Goal: Task Accomplishment & Management: Manage account settings

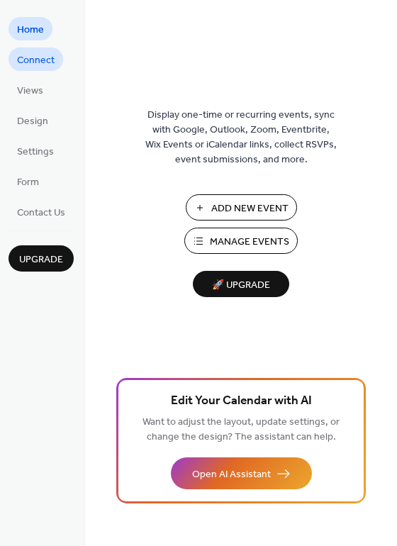
click at [40, 65] on span "Connect" at bounding box center [36, 60] width 38 height 15
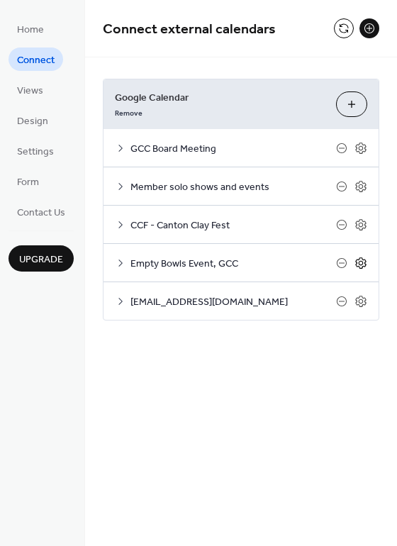
click at [359, 261] on icon at bounding box center [361, 263] width 13 height 13
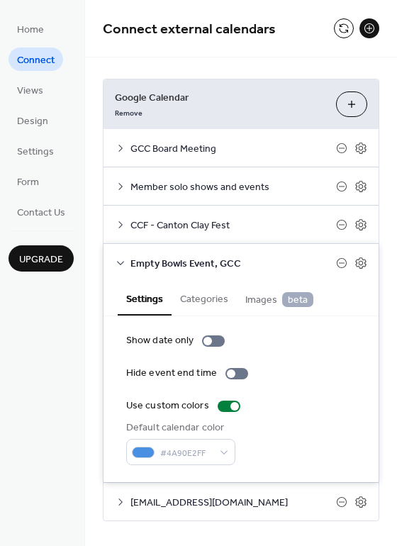
scroll to position [18, 0]
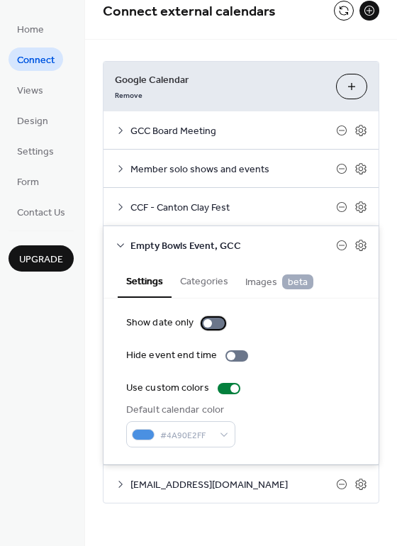
click at [205, 324] on div at bounding box center [208, 323] width 9 height 9
click at [205, 324] on div at bounding box center [213, 323] width 23 height 11
click at [210, 326] on div at bounding box center [213, 323] width 23 height 11
click at [212, 321] on div at bounding box center [213, 323] width 23 height 11
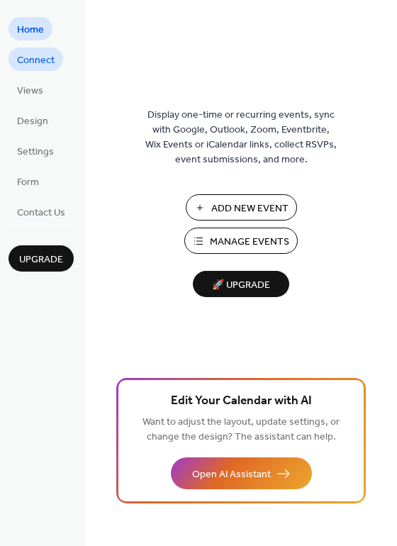
click at [48, 67] on span "Connect" at bounding box center [36, 60] width 38 height 15
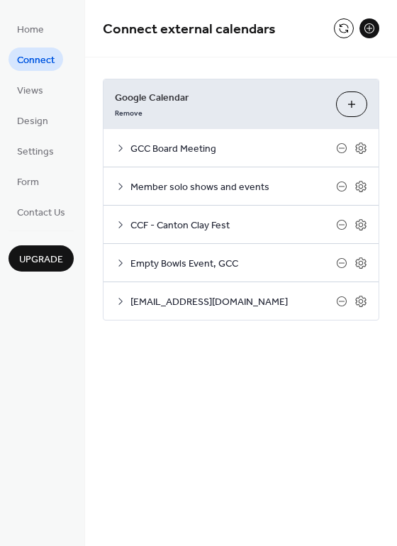
click at [150, 269] on span "Empty Bowls Event, GCC" at bounding box center [234, 264] width 206 height 15
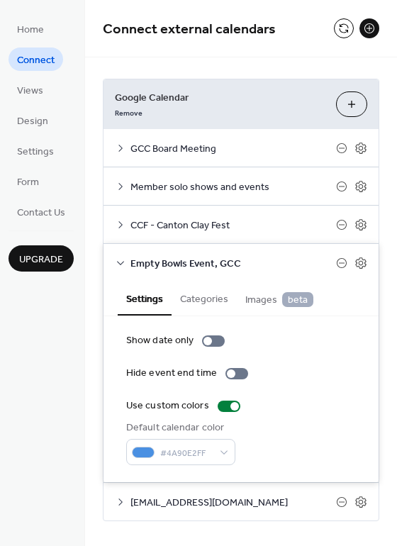
click at [160, 226] on span "CCF - Canton Clay Fest" at bounding box center [234, 226] width 206 height 15
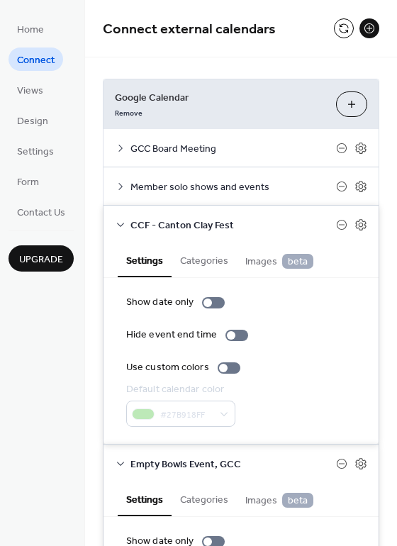
click at [163, 185] on span "Member solo shows and events" at bounding box center [234, 187] width 206 height 15
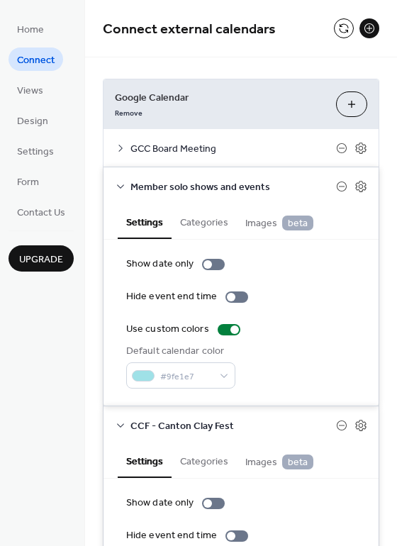
click at [172, 138] on div "GCC Board Meeting" at bounding box center [241, 148] width 275 height 38
click at [172, 148] on span "GCC Board Meeting" at bounding box center [234, 149] width 206 height 15
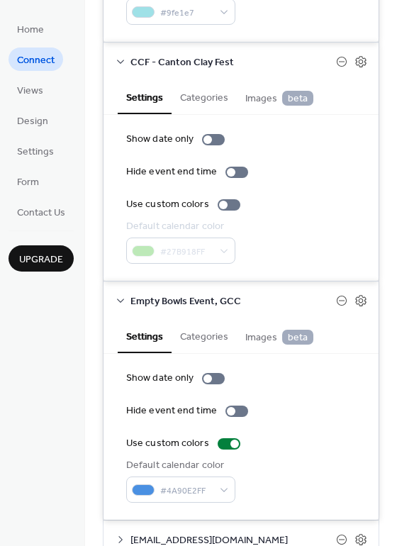
scroll to position [620, 0]
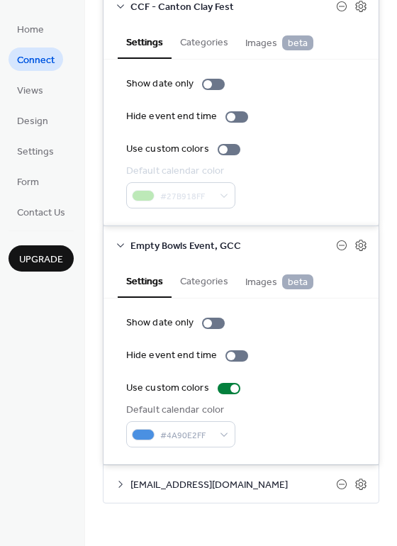
click at [245, 483] on span "[EMAIL_ADDRESS][DOMAIN_NAME]" at bounding box center [234, 485] width 206 height 15
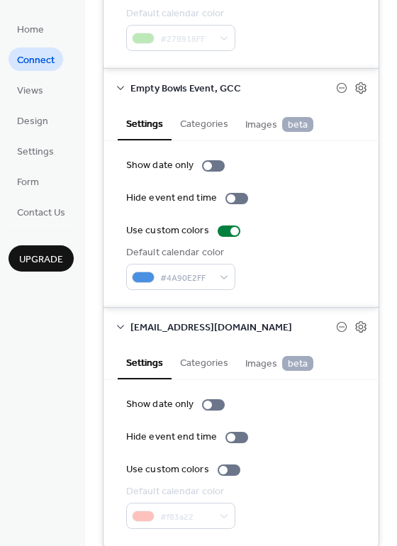
scroll to position [821, 0]
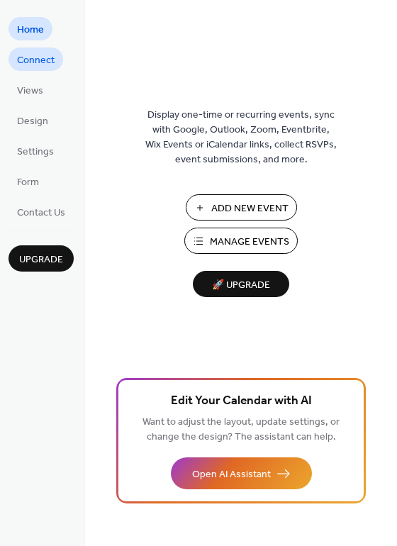
click at [43, 56] on span "Connect" at bounding box center [36, 60] width 38 height 15
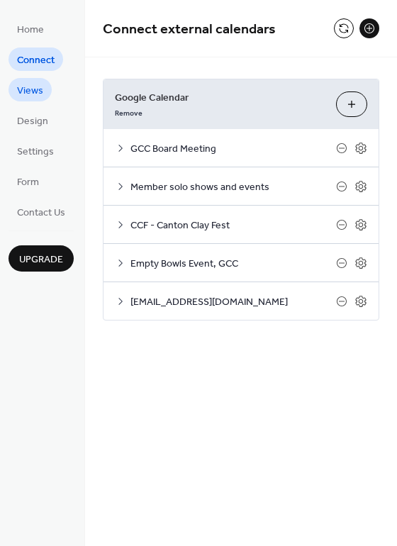
click at [40, 88] on span "Views" at bounding box center [30, 91] width 26 height 15
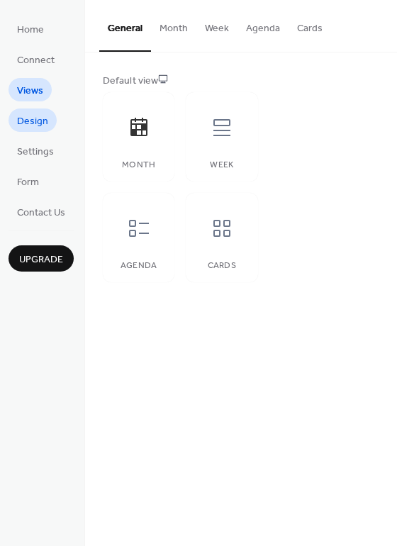
click at [38, 118] on span "Design" at bounding box center [32, 121] width 31 height 15
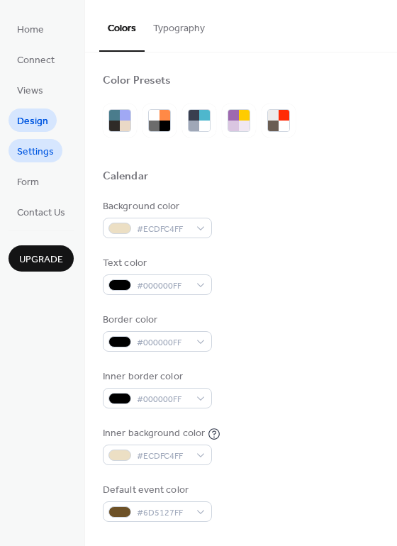
click at [35, 149] on span "Settings" at bounding box center [35, 152] width 37 height 15
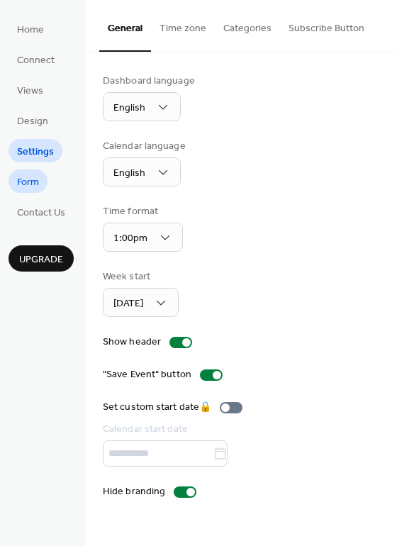
click at [36, 180] on span "Form" at bounding box center [28, 182] width 22 height 15
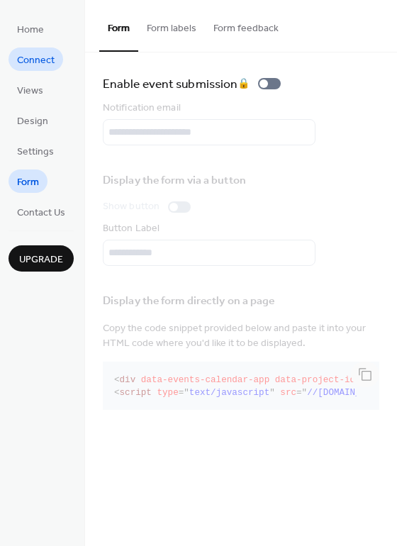
click at [36, 59] on span "Connect" at bounding box center [36, 60] width 38 height 15
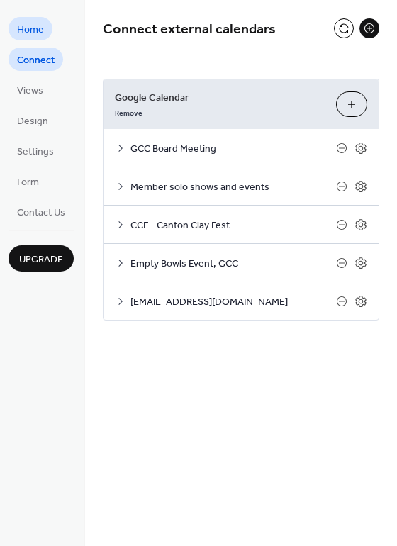
click at [33, 24] on span "Home" at bounding box center [30, 30] width 27 height 15
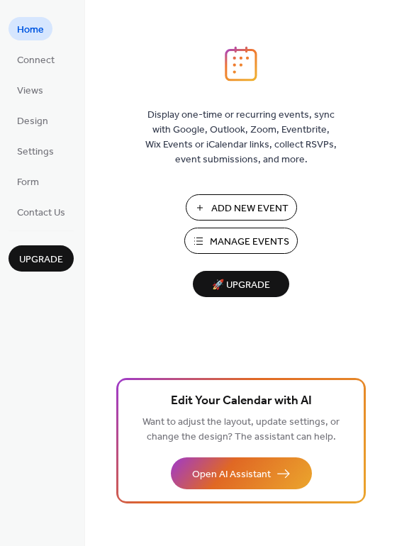
click at [229, 235] on span "Manage Events" at bounding box center [249, 242] width 79 height 15
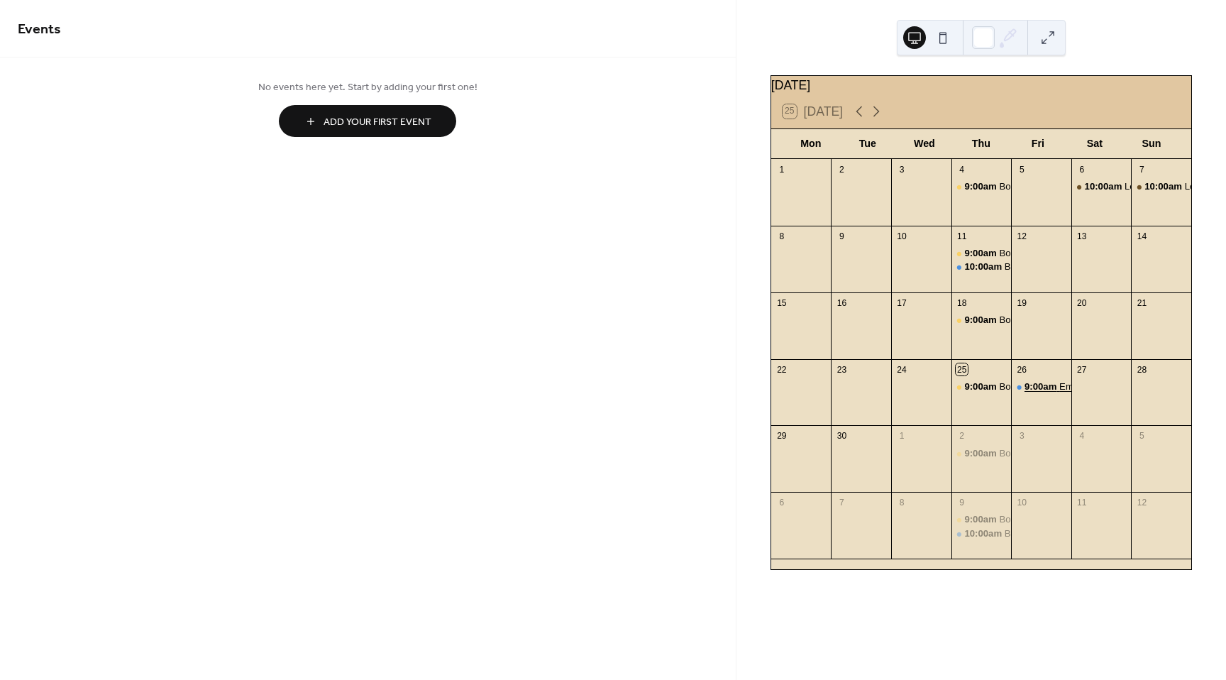
click at [1040, 393] on span "9:00am" at bounding box center [1042, 386] width 35 height 13
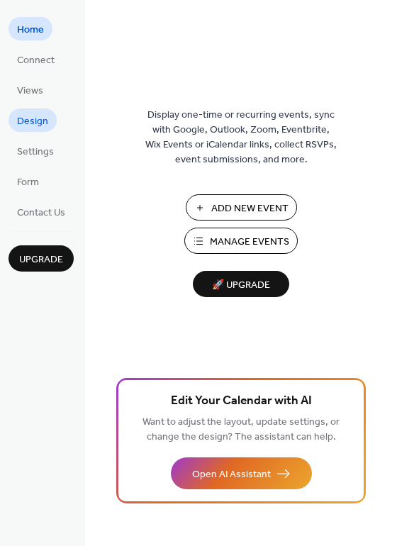
click at [39, 124] on span "Design" at bounding box center [32, 121] width 31 height 15
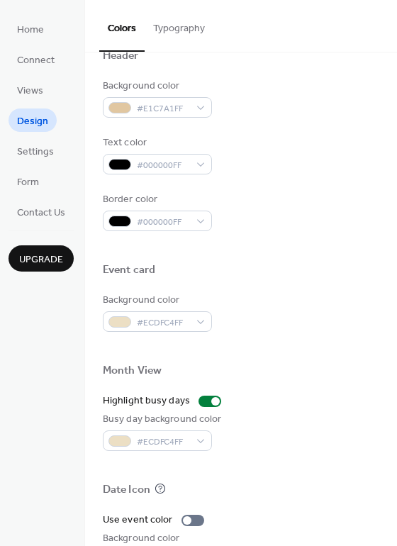
scroll to position [607, 0]
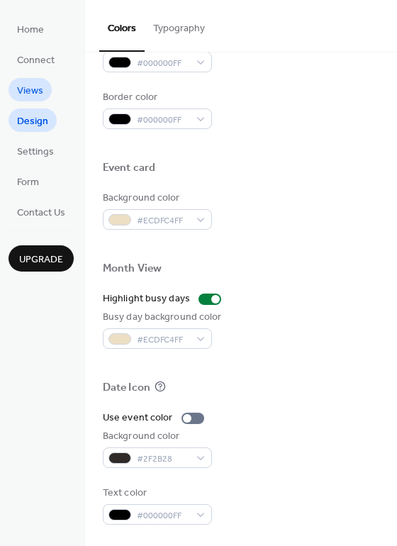
click at [31, 89] on span "Views" at bounding box center [30, 91] width 26 height 15
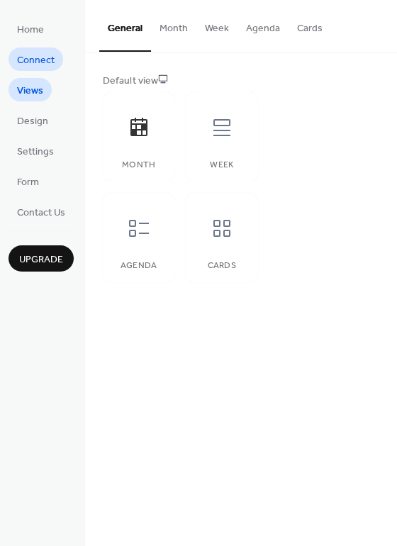
click at [38, 62] on span "Connect" at bounding box center [36, 60] width 38 height 15
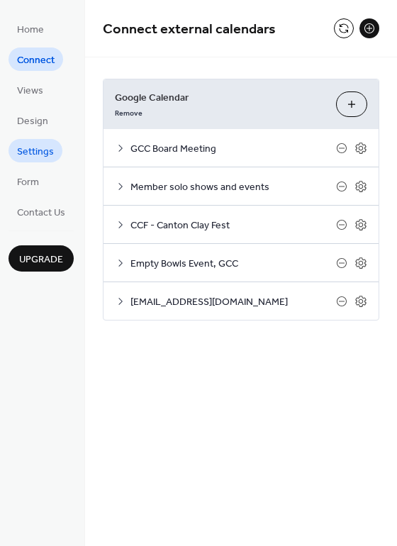
click at [37, 148] on span "Settings" at bounding box center [35, 152] width 37 height 15
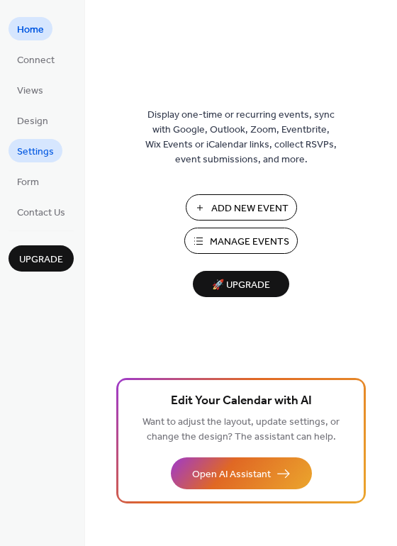
click at [26, 153] on span "Settings" at bounding box center [35, 152] width 37 height 15
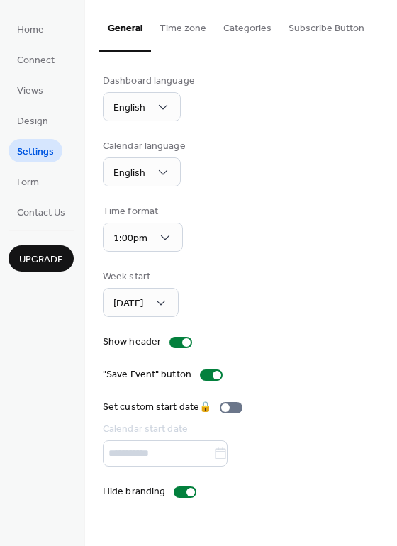
click at [239, 27] on button "Categories" at bounding box center [247, 25] width 65 height 50
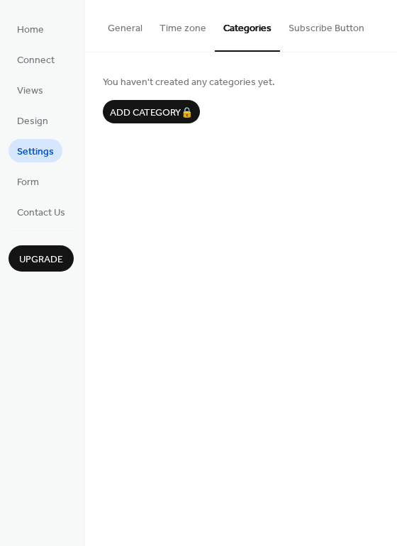
click at [329, 26] on button "Subscribe Button" at bounding box center [326, 25] width 93 height 50
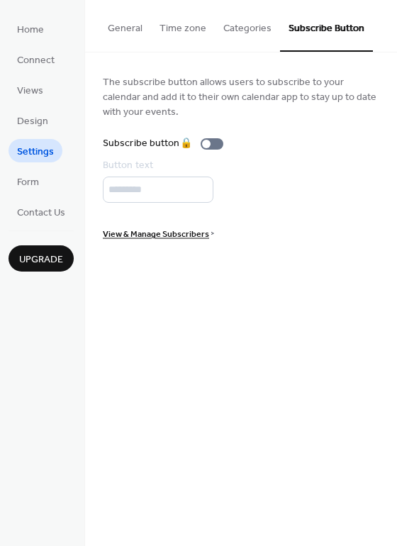
click at [183, 31] on button "Time zone" at bounding box center [183, 25] width 64 height 50
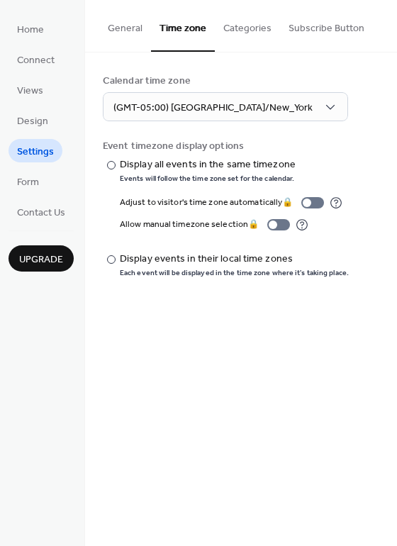
click at [124, 28] on button "General" at bounding box center [125, 25] width 52 height 50
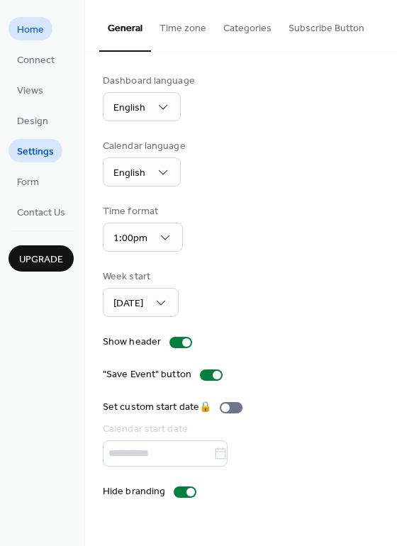
click at [40, 35] on span "Home" at bounding box center [30, 30] width 27 height 15
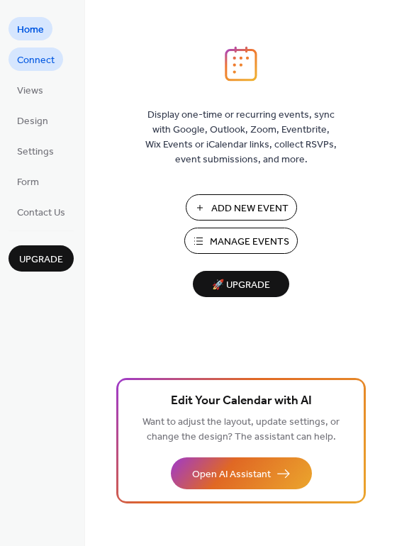
click at [52, 62] on span "Connect" at bounding box center [36, 60] width 38 height 15
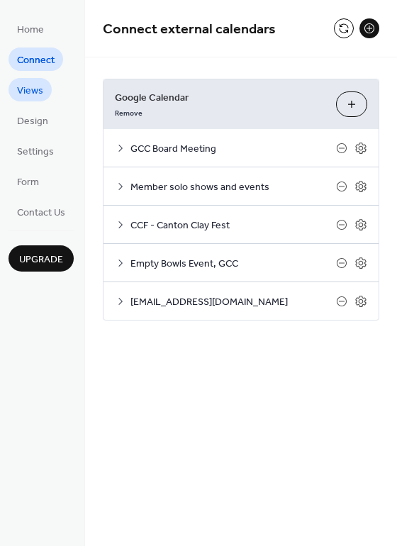
click at [18, 87] on span "Views" at bounding box center [30, 91] width 26 height 15
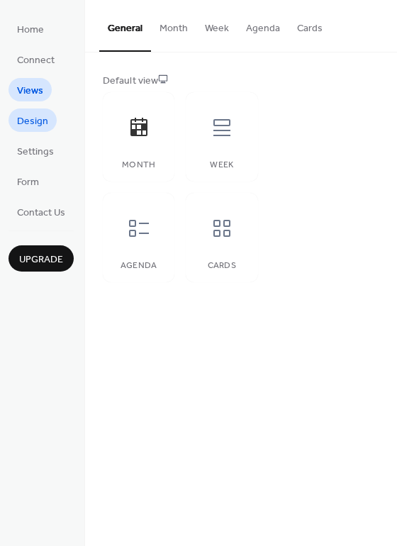
click at [22, 129] on span "Design" at bounding box center [32, 121] width 31 height 15
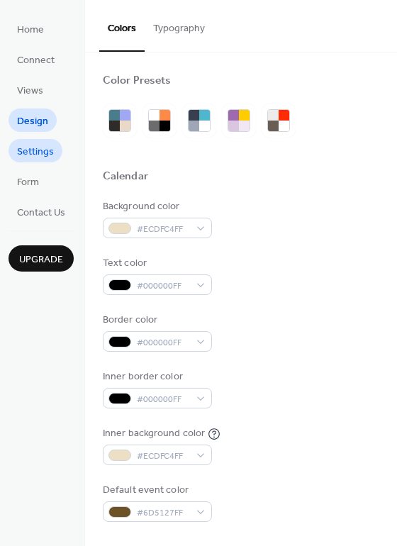
click at [27, 153] on span "Settings" at bounding box center [35, 152] width 37 height 15
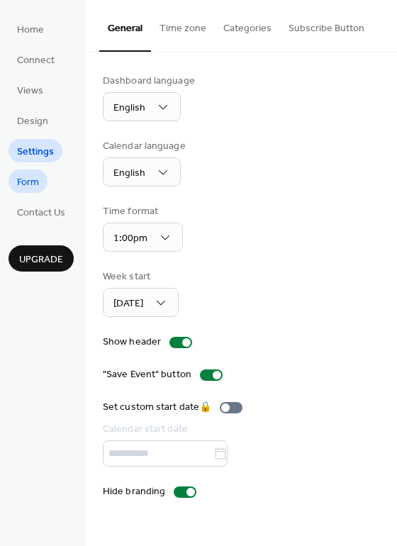
click at [26, 179] on span "Form" at bounding box center [28, 182] width 22 height 15
